Goal: Information Seeking & Learning: Learn about a topic

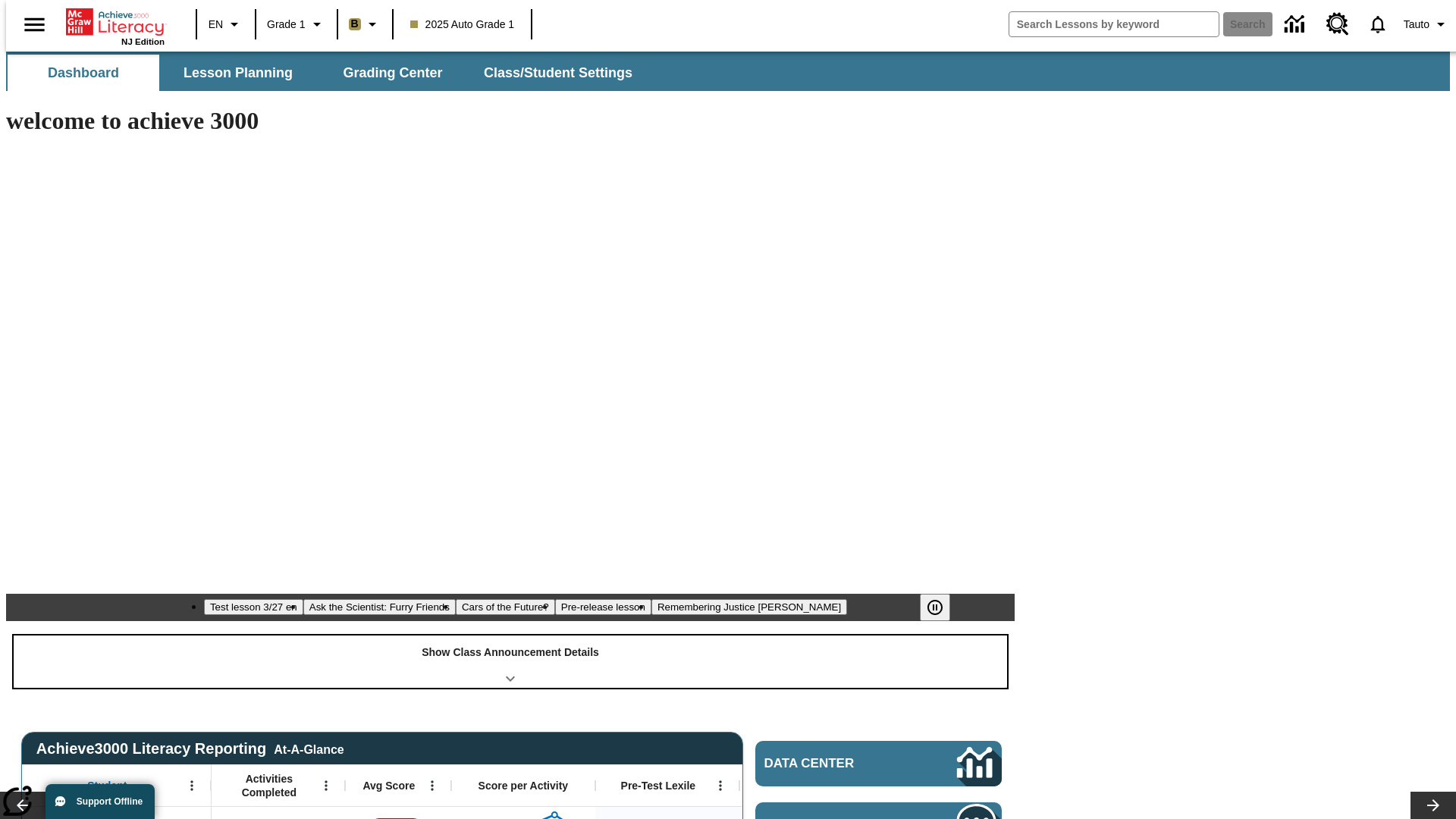
click at [510, 635] on div "Show Class Announcement Details" at bounding box center [510, 662] width 993 height 53
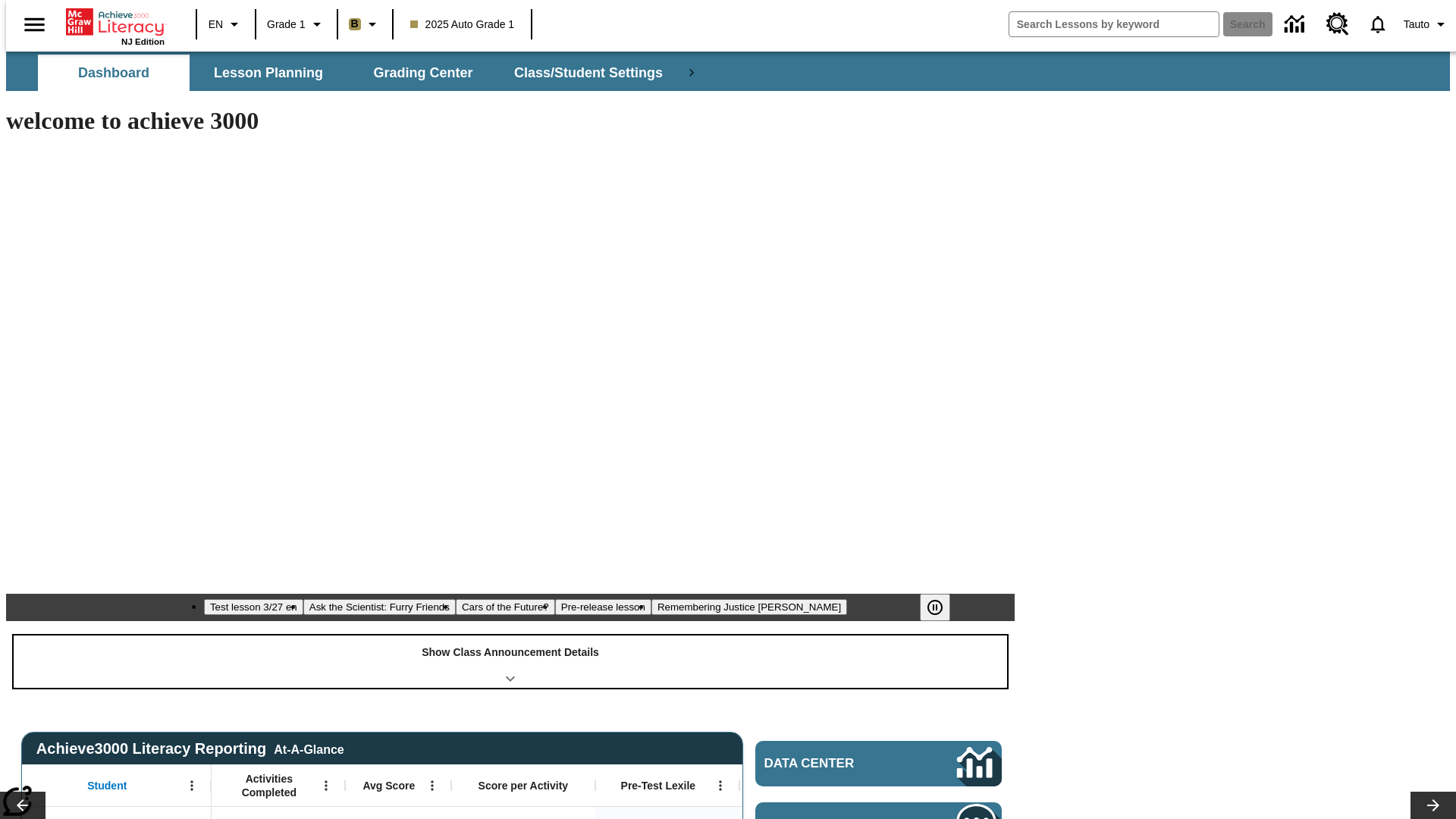
click at [510, 635] on div "Show Class Announcement Details" at bounding box center [510, 662] width 993 height 53
